Goal: Task Accomplishment & Management: Complete application form

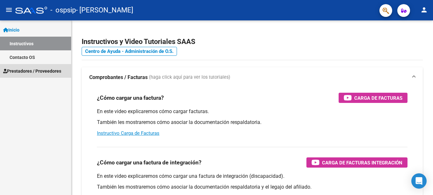
click at [25, 72] on span "Prestadores / Proveedores" at bounding box center [32, 71] width 58 height 7
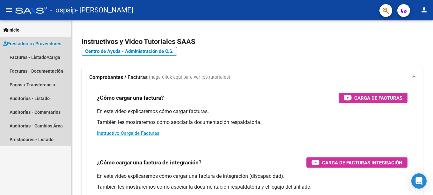
click at [19, 43] on span "Prestadores / Proveedores" at bounding box center [32, 43] width 58 height 7
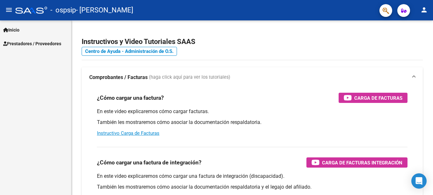
click at [17, 30] on span "Inicio" at bounding box center [11, 29] width 16 height 7
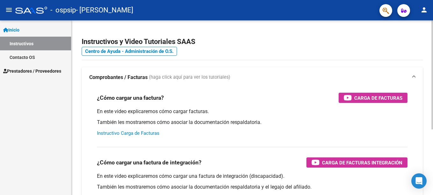
click at [127, 135] on link "Instructivo Carga de Facturas" at bounding box center [128, 134] width 63 height 6
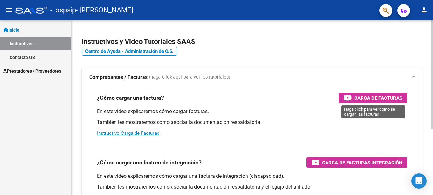
click at [380, 98] on span "Carga de Facturas" at bounding box center [379, 98] width 48 height 8
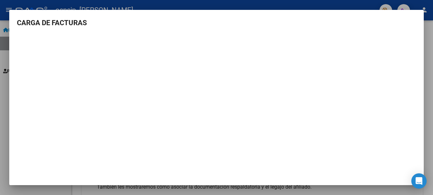
click at [1, 82] on div at bounding box center [216, 97] width 433 height 195
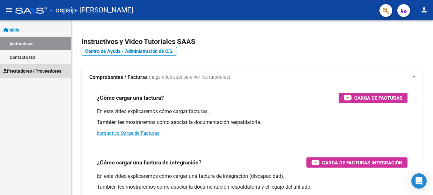
click at [29, 68] on span "Prestadores / Proveedores" at bounding box center [32, 71] width 58 height 7
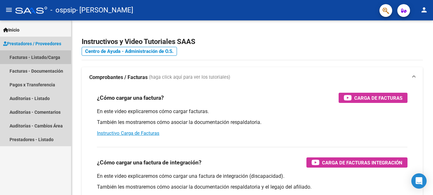
click at [23, 56] on link "Facturas - Listado/Carga" at bounding box center [35, 57] width 71 height 14
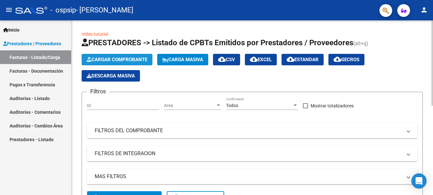
click at [110, 57] on span "Cargar Comprobante" at bounding box center [117, 60] width 61 height 6
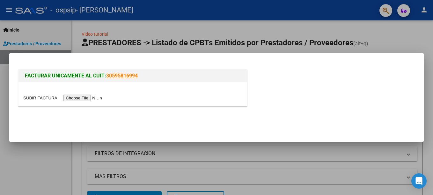
click at [80, 97] on input "file" at bounding box center [63, 98] width 81 height 7
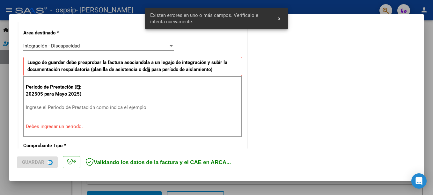
scroll to position [147, 0]
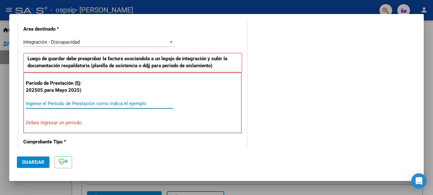
click at [44, 104] on input "Ingrese el Período de Prestación como indica el ejemplo" at bounding box center [99, 104] width 147 height 6
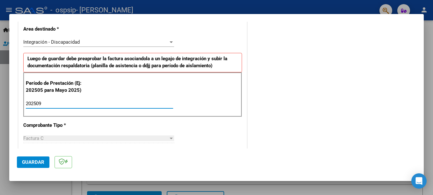
type input "202509"
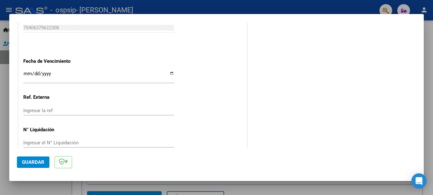
scroll to position [425, 0]
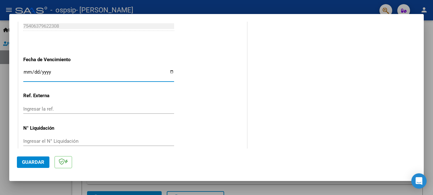
click at [170, 74] on input "Ingresar la fecha" at bounding box center [98, 75] width 151 height 10
click at [168, 71] on input "Ingresar la fecha" at bounding box center [98, 75] width 151 height 10
type input "[DATE]"
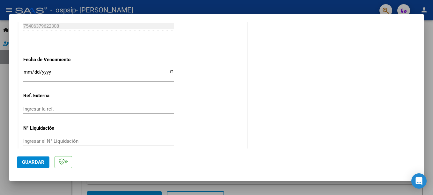
scroll to position [435, 0]
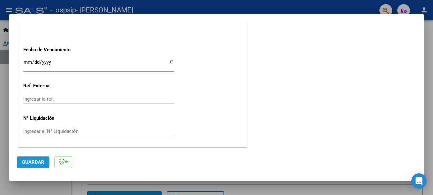
click at [26, 163] on span "Guardar" at bounding box center [33, 163] width 22 height 6
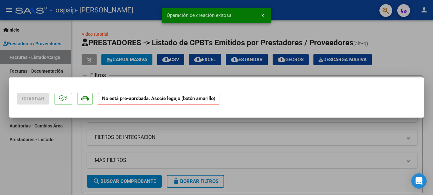
scroll to position [0, 0]
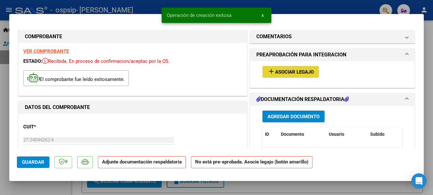
click at [286, 74] on span "Asociar Legajo" at bounding box center [294, 72] width 39 height 6
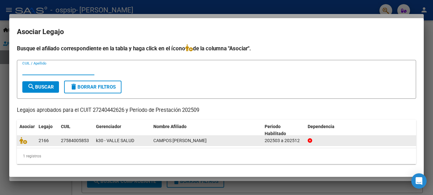
click at [86, 137] on div "27584005853" at bounding box center [75, 140] width 28 height 7
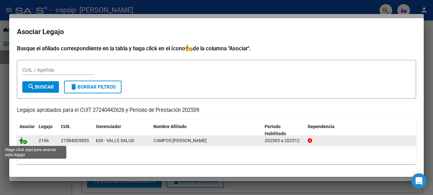
click at [22, 140] on icon at bounding box center [23, 140] width 8 height 7
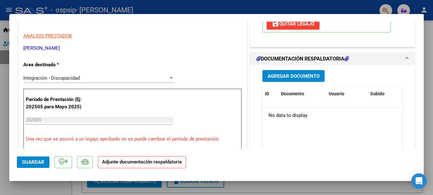
scroll to position [122, 0]
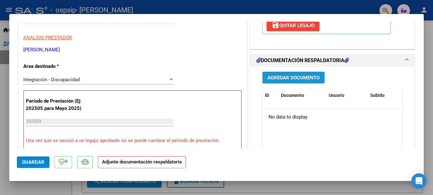
click at [289, 80] on span "Agregar Documento" at bounding box center [294, 78] width 52 height 6
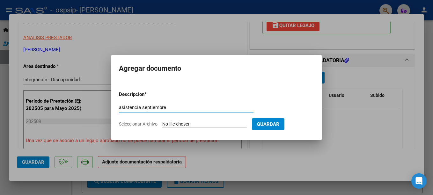
type input "asistencia septiembre"
click at [192, 123] on input "Seleccionar Archivo" at bounding box center [204, 125] width 85 height 6
type input "C:\fakepath\planilla asistencia [PERSON_NAME] septiembre.pdf"
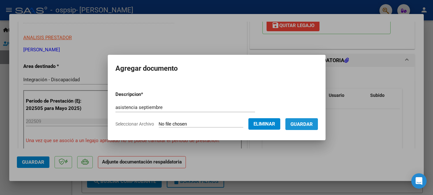
click at [313, 122] on span "Guardar" at bounding box center [302, 125] width 22 height 6
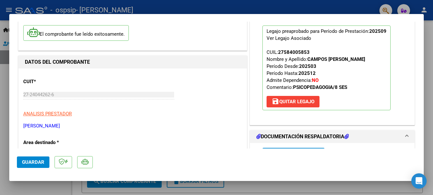
scroll to position [187, 0]
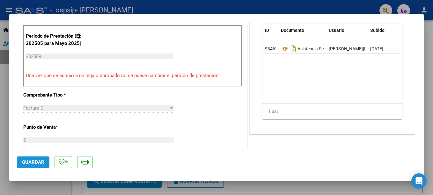
click at [33, 162] on span "Guardar" at bounding box center [33, 163] width 22 height 6
click at [7, 91] on div at bounding box center [216, 97] width 433 height 195
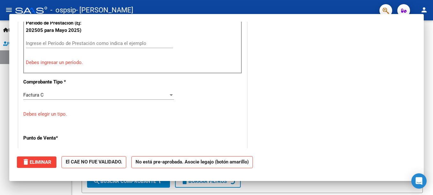
scroll to position [0, 0]
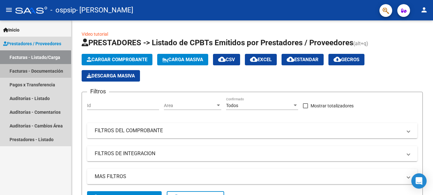
click at [34, 71] on link "Facturas - Documentación" at bounding box center [35, 71] width 71 height 14
